Goal: Task Accomplishment & Management: Use online tool/utility

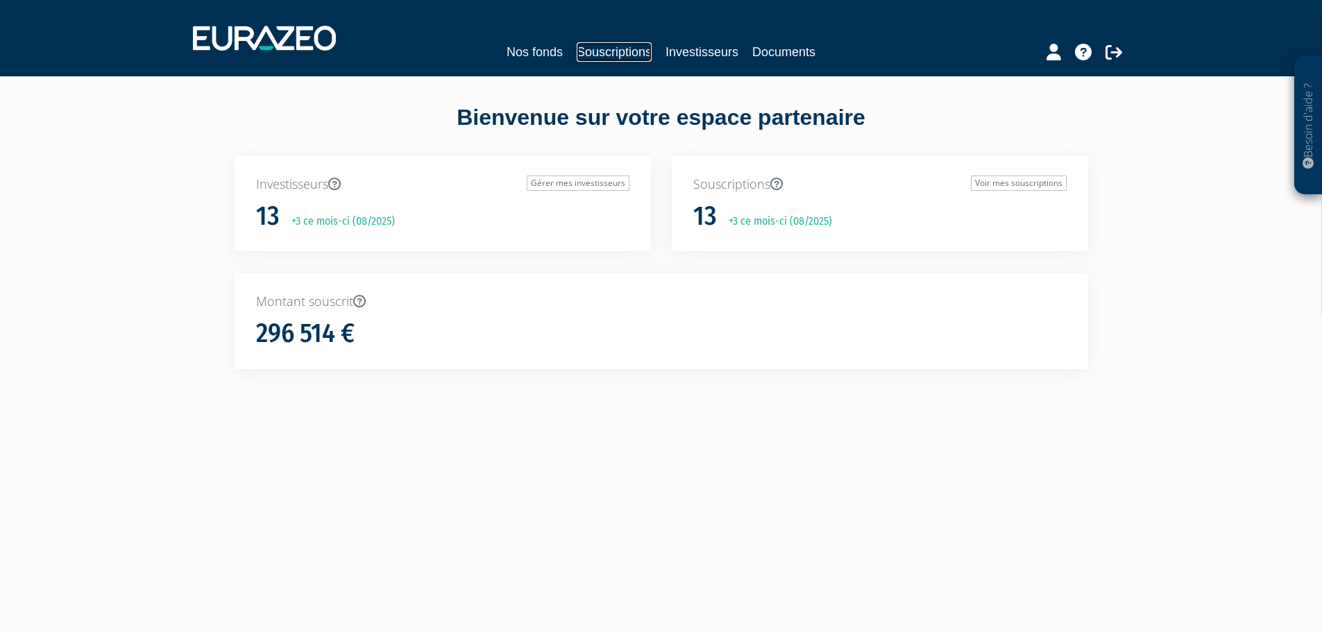
click at [636, 44] on link "Souscriptions" at bounding box center [614, 51] width 75 height 19
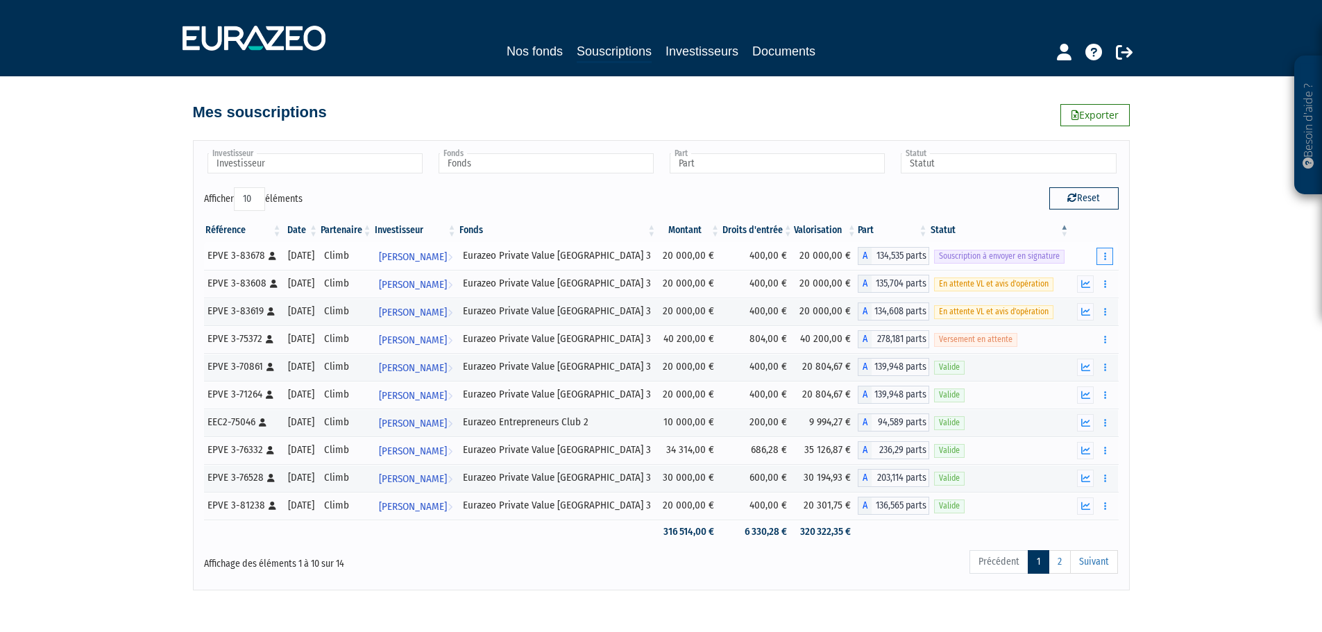
click at [1104, 256] on icon "button" at bounding box center [1105, 256] width 2 height 9
click at [1083, 278] on link "Envoyer à signer" at bounding box center [1069, 281] width 79 height 23
